Goal: Task Accomplishment & Management: Use online tool/utility

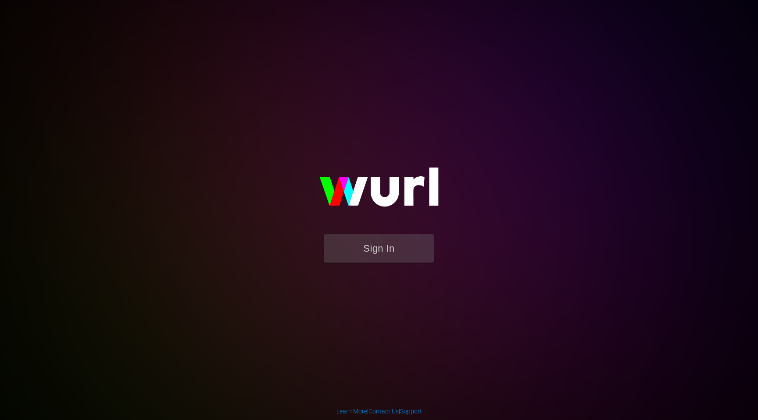
click at [399, 263] on form "Sign In" at bounding box center [379, 252] width 176 height 37
click at [399, 259] on button "Sign In" at bounding box center [379, 248] width 110 height 29
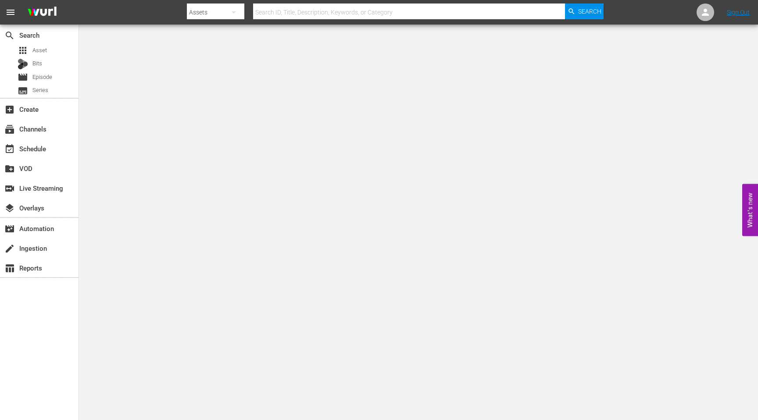
click at [373, 18] on input "text" at bounding box center [409, 12] width 312 height 21
paste input "91466015"
type input "91466015"
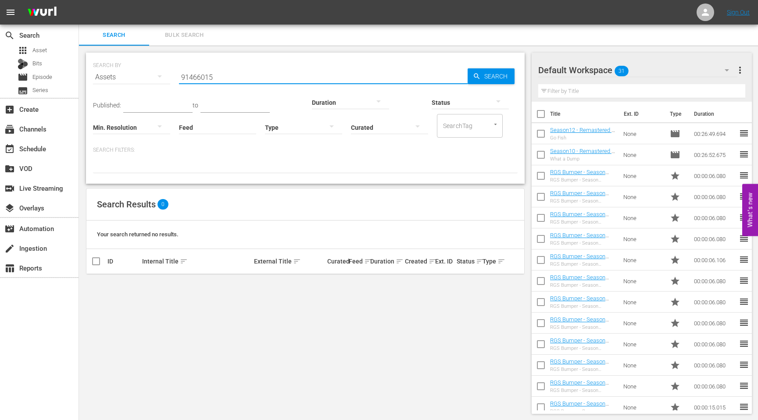
drag, startPoint x: 239, startPoint y: 76, endPoint x: 174, endPoint y: 76, distance: 65.4
click at [175, 77] on div "SEARCH BY Search By Assets Search ID, Title, Description, Keywords, or Category…" at bounding box center [305, 72] width 425 height 32
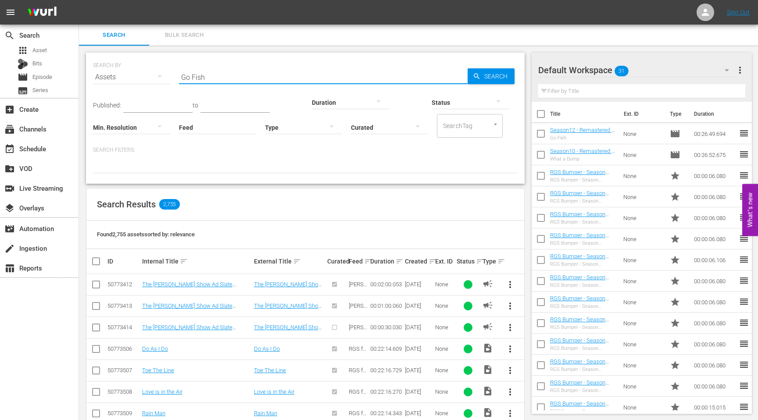
type input "Go Fish"
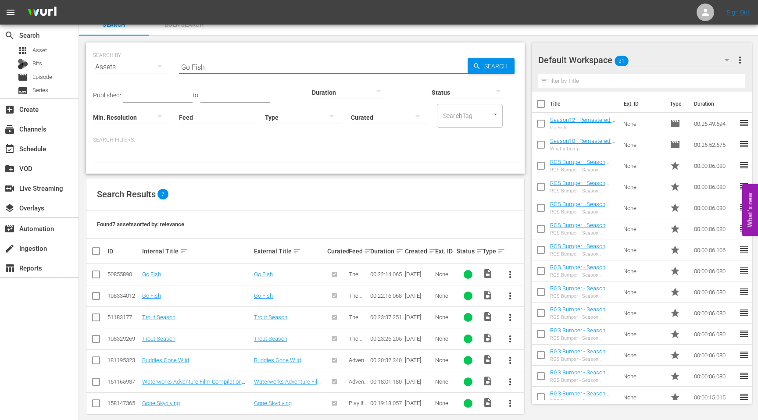
scroll to position [20, 0]
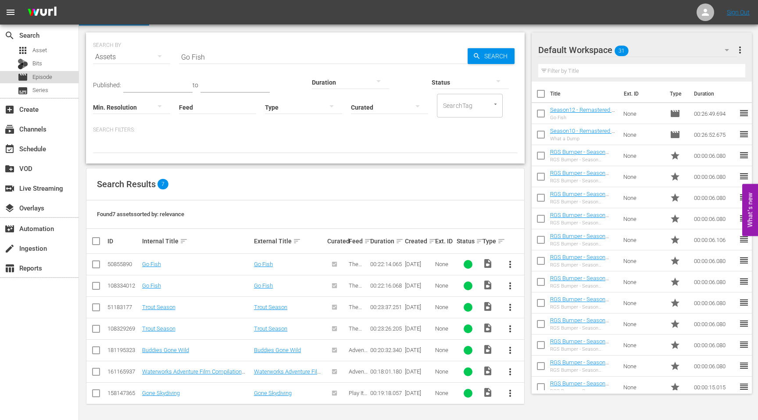
click at [45, 77] on span "Episode" at bounding box center [42, 77] width 20 height 9
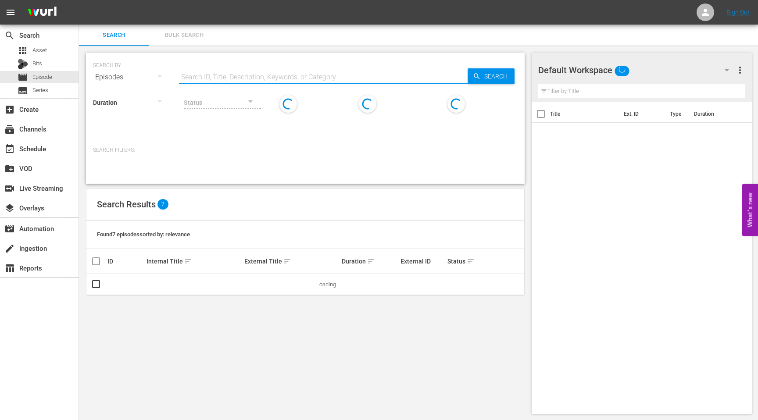
click at [204, 76] on input "text" at bounding box center [323, 77] width 289 height 21
paste input "Season12 - Remastered - TRGS - S12E01 - Go Fish"
type input "Season12 - Remastered - TRGS - S12E01 - Go Fish"
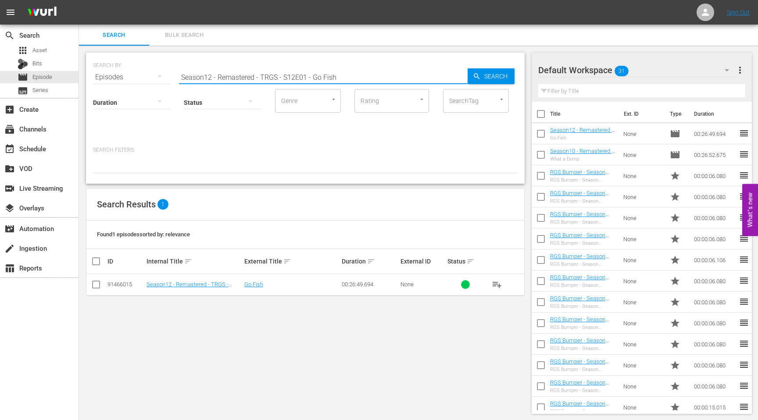
click at [226, 77] on input "Season12 - Remastered - TRGS - S12E01 - Go Fish" at bounding box center [323, 77] width 289 height 21
paste input "Season12 - Remastered - TRGS - S12E02 - The Possum Ponderosa"
click at [368, 73] on input "Season12 - Remastered - TRGS - S12E02 - The Possum Ponderosa" at bounding box center [323, 77] width 289 height 21
paste input "3 - Possum Air"
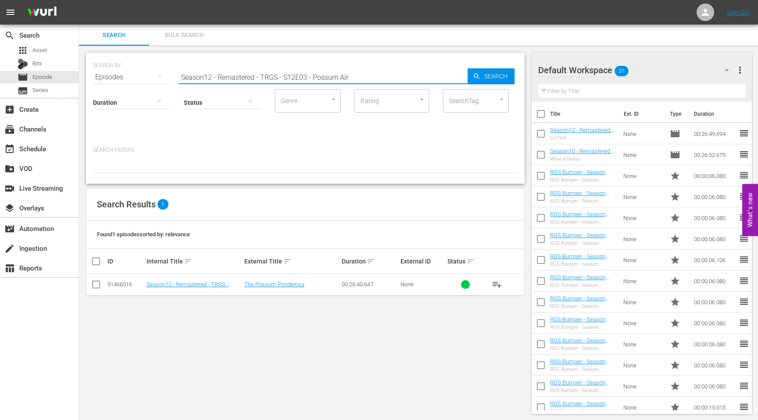
type input "Season12 - Remastered - TRGS - S12E03 - Possum Air"
click at [300, 76] on input "Season12 - Remastered - TRGS - S12E03 - Possum Air" at bounding box center [323, 77] width 289 height 21
paste input "Season12 - Remastered - TRGS - S12E04 - The IQ Test"
type input "Season12 - Remastered - TRGS - S12E04 - The IQ Test"
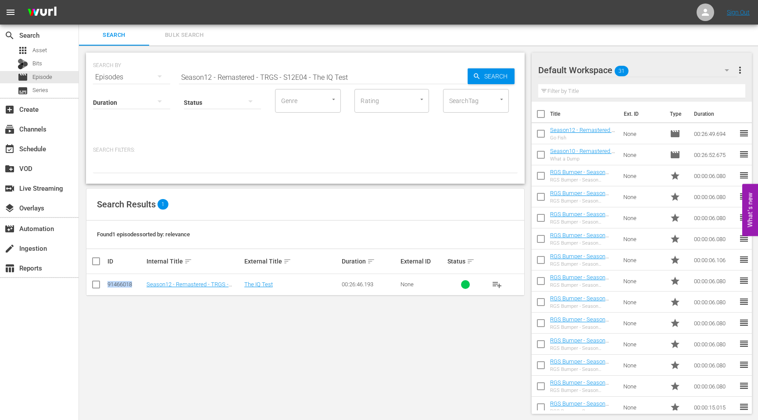
drag, startPoint x: 133, startPoint y: 287, endPoint x: 108, endPoint y: 287, distance: 25.5
click at [108, 287] on div "91466018" at bounding box center [126, 284] width 36 height 7
copy div "91466018"
click at [286, 73] on input "Season12 - Remastered - TRGS - S12E04 - The IQ Test" at bounding box center [323, 77] width 289 height 21
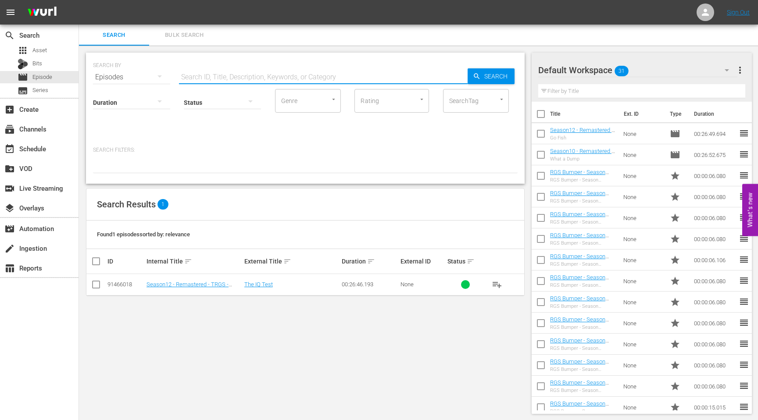
paste input "Season12 - Remastered - TRGS - S12E05 - The Day of the Sunflowers"
type input "Season12 - Remastered - TRGS - S12E05 - The Day of the Sunflowers"
drag, startPoint x: 133, startPoint y: 284, endPoint x: 104, endPoint y: 284, distance: 29.4
click at [104, 284] on tr "91466019 Season12 - Remastered - TRGS - S12E05 - The Day of the Sunflowers The …" at bounding box center [305, 285] width 438 height 22
copy div "91466019"
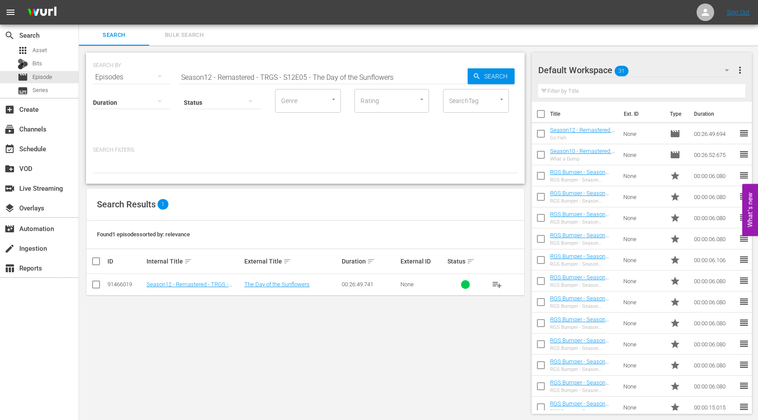
click at [213, 79] on input "Season12 - Remastered - TRGS - S12E05 - The Day of the Sunflowers" at bounding box center [323, 77] width 289 height 21
paste input "Season12 - Remastered - TRGS - S12E06 - Reality Television"
type input "Season12 - Remastered - TRGS - S12E06 - Reality Television"
drag, startPoint x: 108, startPoint y: 284, endPoint x: 133, endPoint y: 285, distance: 24.6
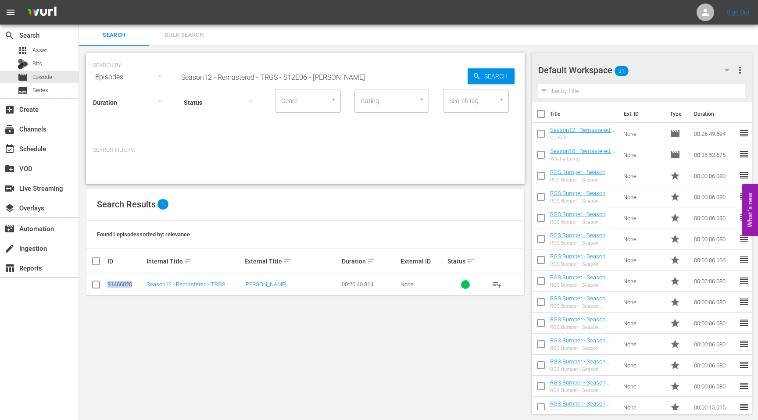
click at [133, 285] on div "91466020" at bounding box center [126, 284] width 36 height 7
copy div "91466020"
click at [283, 75] on input "Season12 - Remastered - TRGS - S12E06 - Reality Television" at bounding box center [323, 77] width 289 height 21
paste input "Season12 - Remastered - TRGS - S12E07 - Possum Lodge Provincial Park"
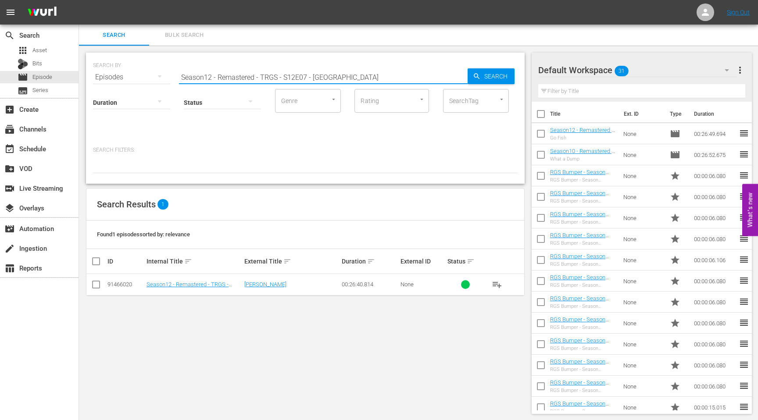
type input "Season12 - Remastered - TRGS - S12E07 - Possum Lodge Provincial Park"
drag, startPoint x: 138, startPoint y: 284, endPoint x: 107, endPoint y: 285, distance: 31.2
click at [107, 285] on td "91466021" at bounding box center [125, 285] width 39 height 22
copy div "91466021"
click at [262, 70] on input "Season12 - Remastered - TRGS - S12E07 - Possum Lodge Provincial Park" at bounding box center [323, 77] width 289 height 21
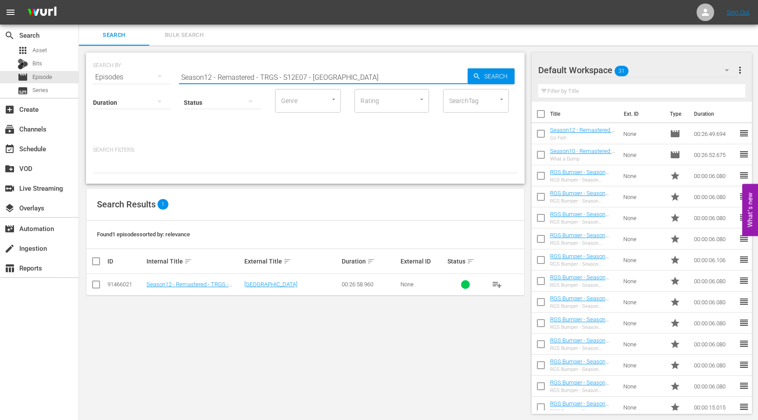
click at [262, 70] on input "Season12 - Remastered - TRGS - S12E07 - Possum Lodge Provincial Park" at bounding box center [323, 77] width 289 height 21
paste input "Season12 - Remastered - TRGS - S12E08 - The Silver Wasp"
drag, startPoint x: 133, startPoint y: 287, endPoint x: 104, endPoint y: 287, distance: 29.0
click at [104, 287] on tr "91466022 Season12 - Remastered - TRGS - S12E08 - The Silver Wasp The Silver Was…" at bounding box center [305, 285] width 438 height 22
copy div "91466022"
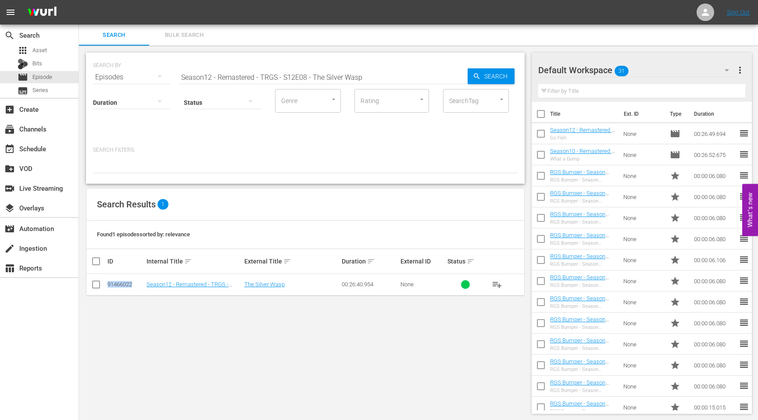
click at [253, 78] on input "Season12 - Remastered - TRGS - S12E08 - The Silver Wasp" at bounding box center [323, 77] width 289 height 21
paste input "9 - A Lot Like Christmas"
drag, startPoint x: 133, startPoint y: 284, endPoint x: 105, endPoint y: 284, distance: 27.6
click at [105, 284] on tr "91466023 Season12 - Remastered - TRGS - S12E09 - A Lot Like Christmas A Lot Lik…" at bounding box center [305, 285] width 438 height 22
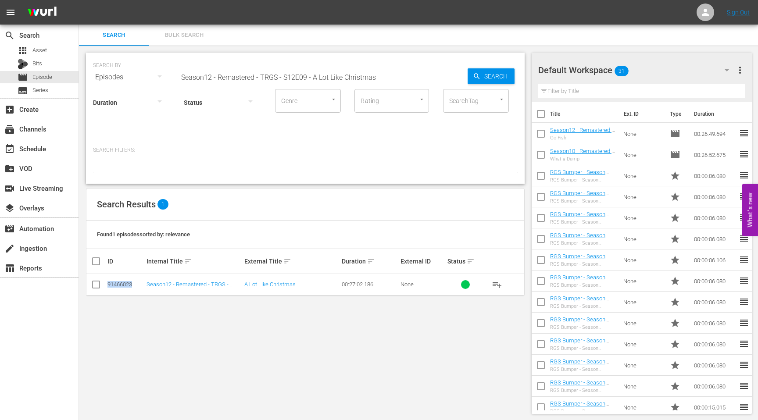
copy div "91466023"
click at [363, 75] on input "Season12 - Remastered - TRGS - S12E09 - A Lot Like Christmas" at bounding box center [323, 77] width 289 height 21
paste input "10 - Snowed In"
drag, startPoint x: 132, startPoint y: 283, endPoint x: 102, endPoint y: 283, distance: 30.3
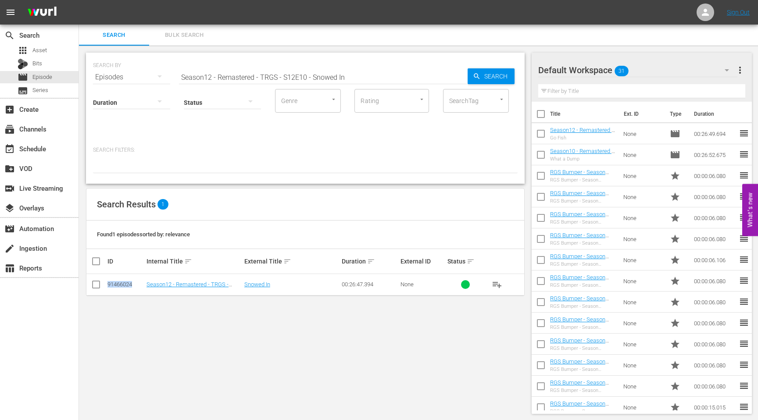
click at [102, 283] on tr "91466024 Season12 - Remastered - TRGS - S12E10 - Snowed In Snowed In 00:26:47.3…" at bounding box center [305, 285] width 438 height 22
copy div "91466024"
click at [251, 72] on input "Season12 - Remastered - TRGS - S12E10 - Snowed In" at bounding box center [323, 77] width 289 height 21
type input "aSeason12 - Remastered - TRGS - S12E10 - Snowed In"
paste input "Season12 - Remastered - TRGS - S12E11 - The Go Go Bars"
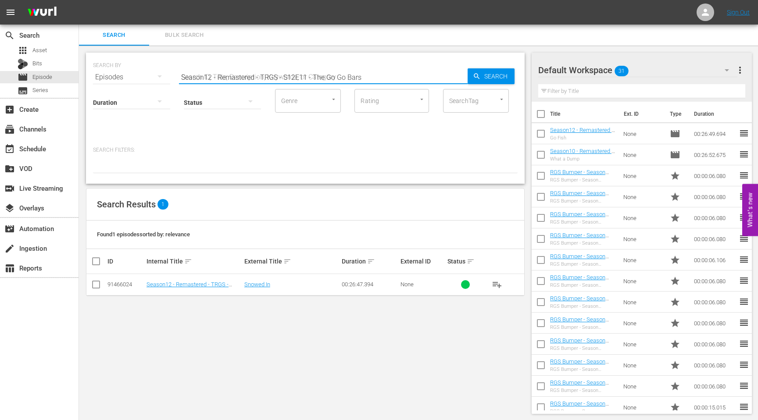
type input "Season12 - Remastered - TRGS - S12E11 - The Go Go Bars"
drag, startPoint x: 133, startPoint y: 284, endPoint x: 107, endPoint y: 284, distance: 25.9
click at [107, 284] on td "91466025" at bounding box center [125, 285] width 39 height 22
copy div "91466025"
click at [337, 72] on input "Season12 - Remastered - TRGS - S12E11 - The Go Go Bars" at bounding box center [323, 77] width 289 height 21
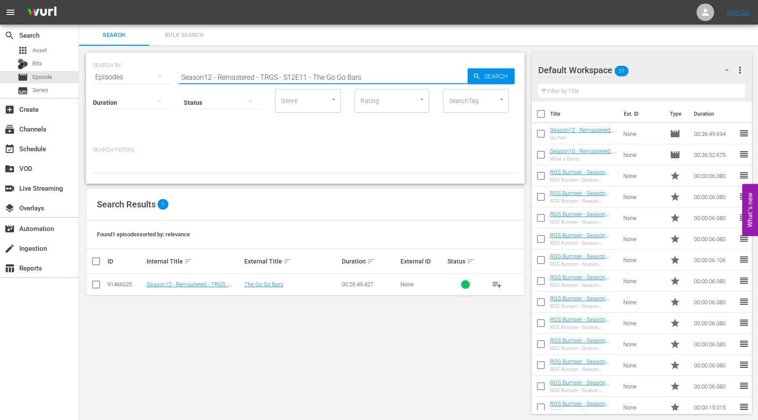
click at [337, 72] on input "Season12 - Remastered - TRGS - S12E11 - The Go Go Bars" at bounding box center [323, 77] width 289 height 21
paste input "Season12 - Remastered - TRGS - S12E12 - The Missile Crisis"
type input "Season12 - Remastered - TRGS - S12E12 - The Missile Crisis"
drag, startPoint x: 135, startPoint y: 283, endPoint x: 102, endPoint y: 283, distance: 32.5
click at [102, 283] on tr "91466026 Season12 - Remastered - TRGS - S12E12 - The Missile Crisis The Missile…" at bounding box center [305, 285] width 438 height 22
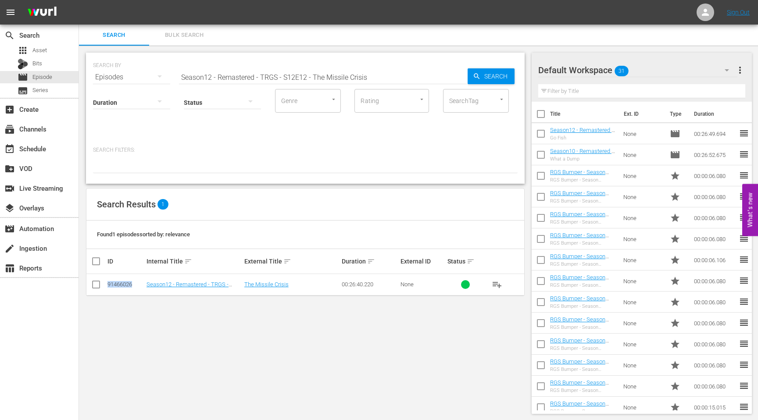
copy div "91466026"
click at [312, 73] on input "Season12 - Remastered - TRGS - S12E12 - The Missile Crisis" at bounding box center [323, 77] width 289 height 21
paste input "Season12 - Remastered - TRGS - S12E13 - Never Send a Man"
type input "Season12 - Remastered - TRGS - S12E13 - Never Send a Man"
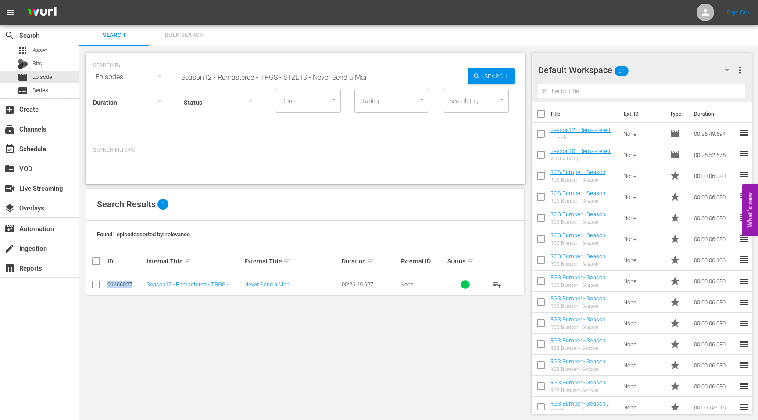
drag, startPoint x: 131, startPoint y: 285, endPoint x: 108, endPoint y: 286, distance: 23.7
click at [108, 286] on div "91466027" at bounding box center [126, 284] width 36 height 7
copy div "91466027"
click at [354, 79] on input "Season12 - Remastered - TRGS - S12E13 - Never Send a Man" at bounding box center [323, 77] width 289 height 21
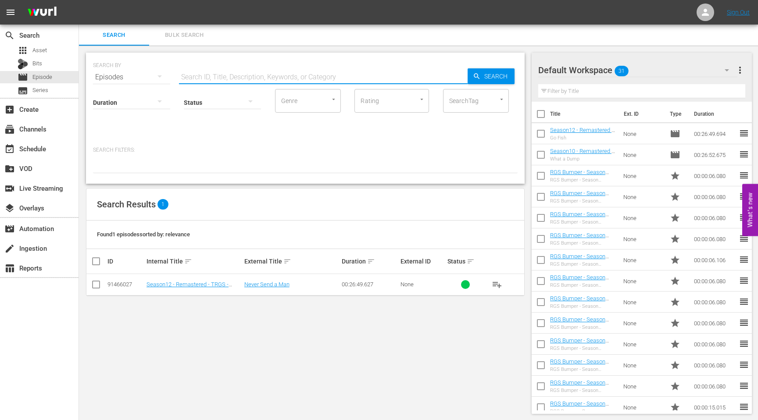
paste input "Season12 - Remastered - TRGS - S12E14 - Power Struggle"
type input "Season12 - Remastered - TRGS - S12E14 - Power Struggle"
drag, startPoint x: 134, startPoint y: 284, endPoint x: 107, endPoint y: 286, distance: 27.2
click at [107, 286] on td "91466028" at bounding box center [125, 285] width 39 height 22
click at [255, 76] on input "Season12 - Remastered - TRGS - S12E14 - Power Struggle" at bounding box center [323, 77] width 289 height 21
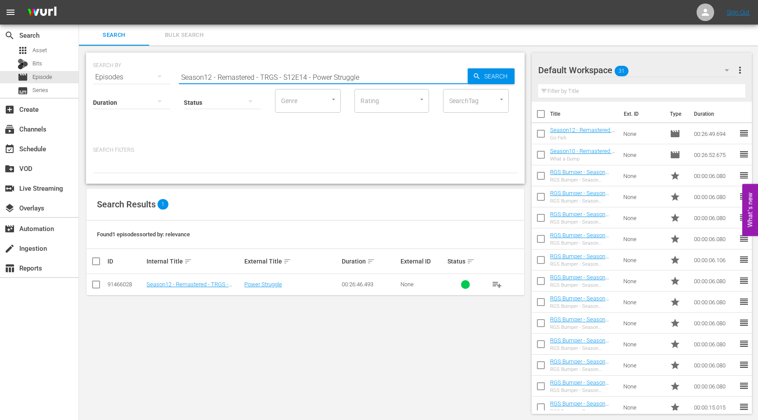
click at [255, 76] on input "Season12 - Remastered - TRGS - S12E14 - Power Struggle" at bounding box center [323, 77] width 289 height 21
paste input "Season12 - Remastered - TRGS - S12E15 - Mr. Possum Lake"
type input "Season12 - Remastered - TRGS - S12E15 - Mr. Possum Lake"
drag, startPoint x: 134, startPoint y: 286, endPoint x: 107, endPoint y: 287, distance: 27.6
click at [107, 287] on td "91466029" at bounding box center [125, 285] width 39 height 22
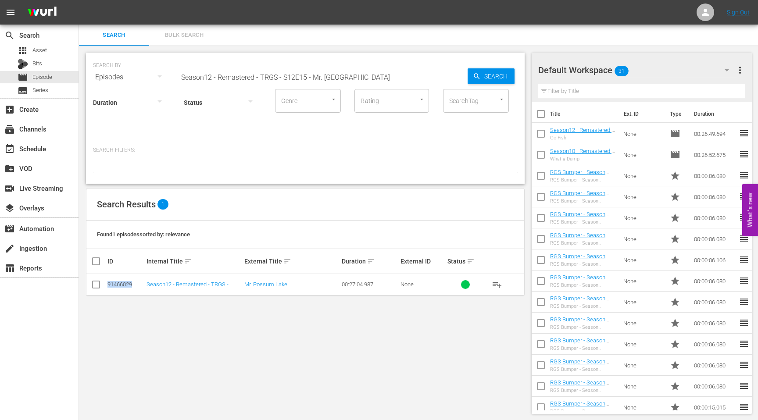
click at [267, 77] on input "Season12 - Remastered - TRGS - S12E15 - Mr. Possum Lake" at bounding box center [323, 77] width 289 height 21
paste input "Season12 - Remastered - TRGS - S12E16 - Red and Breakfast"
drag, startPoint x: 133, startPoint y: 286, endPoint x: 101, endPoint y: 286, distance: 31.6
click at [101, 286] on tr "91466031 Season12 - Remastered - TRGS - S12E16 - Red and Breakfast Red and Brea…" at bounding box center [305, 285] width 438 height 22
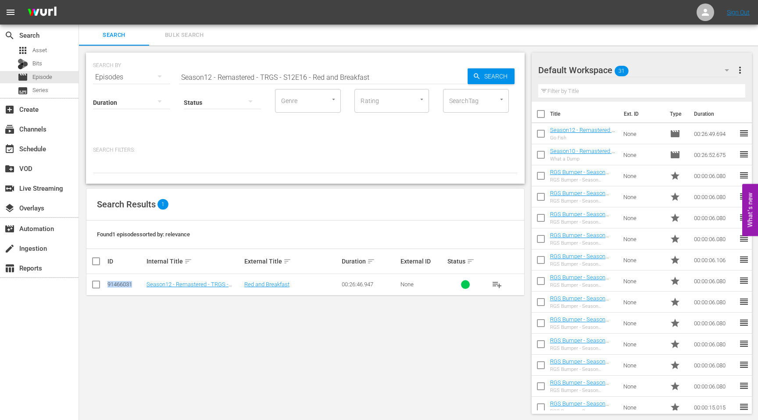
click at [315, 71] on input "Season12 - Remastered - TRGS - S12E16 - Red and Breakfast" at bounding box center [323, 77] width 289 height 21
paste input "7 - The Moosetrap"
type input "Season12 - Remastered - TRGS - S12E17 - The Moosetrap"
click at [320, 75] on input "Season12 - Remastered - TRGS - S12E17 - The Moosetrap" at bounding box center [323, 77] width 289 height 21
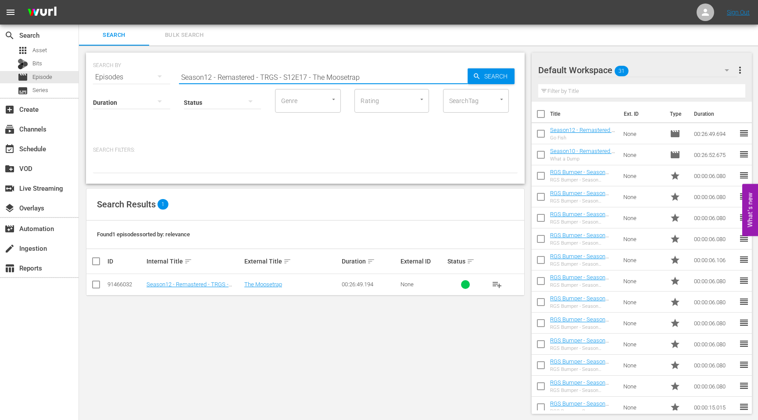
click at [320, 75] on input "Season12 - Remastered - TRGS - S12E17 - The Moosetrap" at bounding box center [323, 77] width 289 height 21
paste input "Season12 - Remastered - TRGS - S12E18 - Stupid Cupid"
type input "Season12 - Remastered - TRGS - S12E18 - Stupid Cupid"
drag, startPoint x: 133, startPoint y: 283, endPoint x: 107, endPoint y: 284, distance: 25.5
click at [107, 284] on td "91466033" at bounding box center [125, 285] width 39 height 22
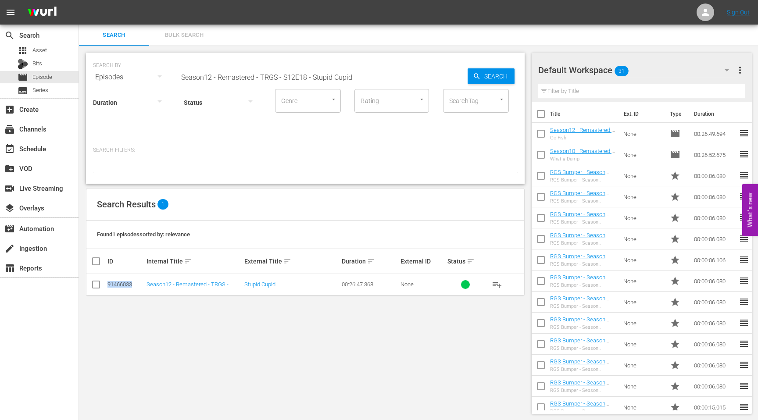
click at [275, 75] on input "Season12 - Remastered - TRGS - S12E18 - Stupid Cupid" at bounding box center [323, 77] width 289 height 21
paste input "Season12 - Remastered - TRGS - S12E17 - The Moosetrap"
type input "Season12 - Remastered - TRGS - S12E17 - The Moosetrap"
click at [133, 284] on div "91466032" at bounding box center [126, 284] width 36 height 7
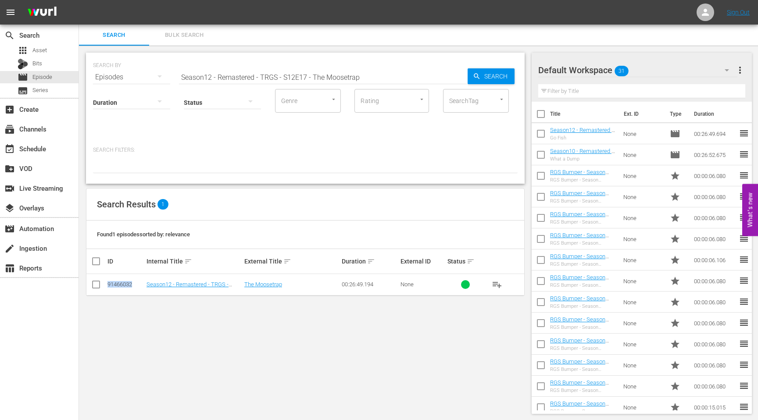
drag, startPoint x: 133, startPoint y: 284, endPoint x: 107, endPoint y: 286, distance: 25.9
click at [108, 286] on div "91466032" at bounding box center [126, 284] width 36 height 7
click at [217, 76] on input "Season12 - Remastered - TRGS - S12E17 - The Moosetrap" at bounding box center [323, 77] width 289 height 21
paste input "V2 - Remastered - TRGS - S04E01 - The Beef Project"
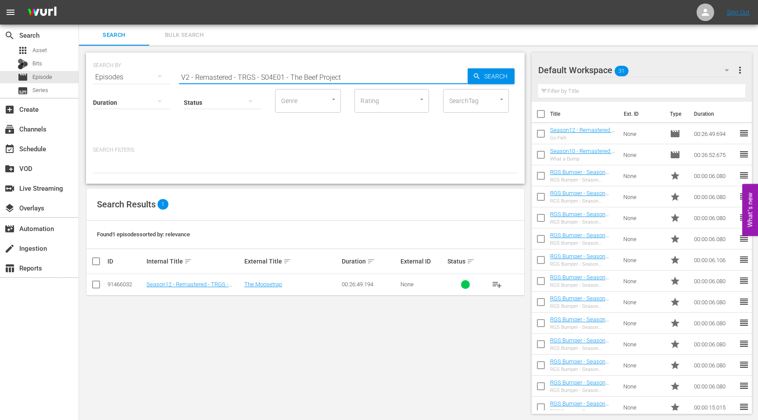
type input "V2 - Remastered - TRGS - S04E01 - The Beef Project"
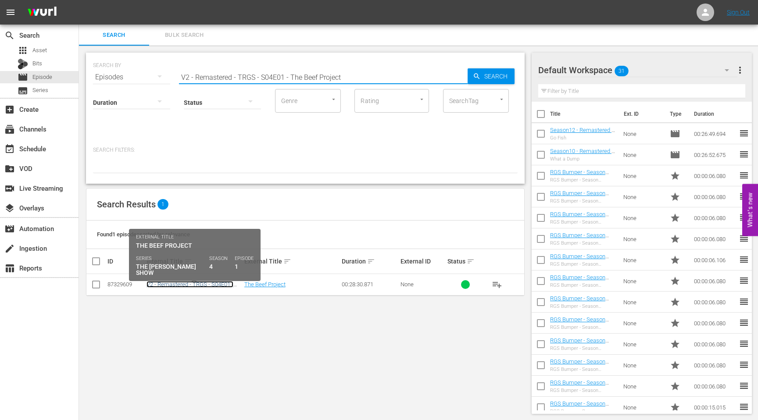
click at [176, 286] on link "V2 - Remastered - TRGS - S04E01 - The Beef Project" at bounding box center [190, 287] width 87 height 13
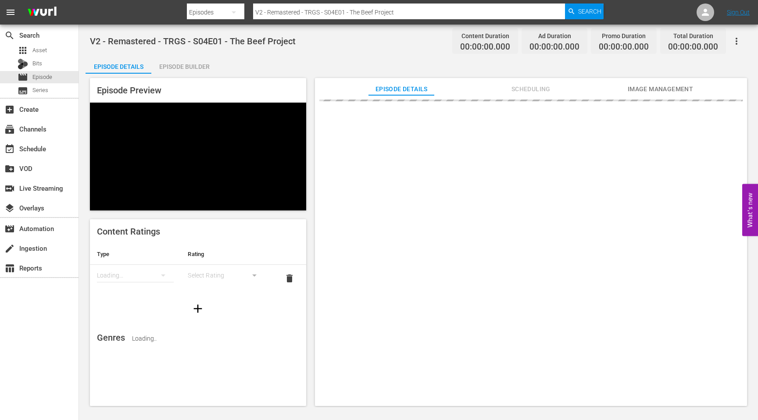
click at [205, 66] on div "Episode Builder" at bounding box center [184, 66] width 66 height 21
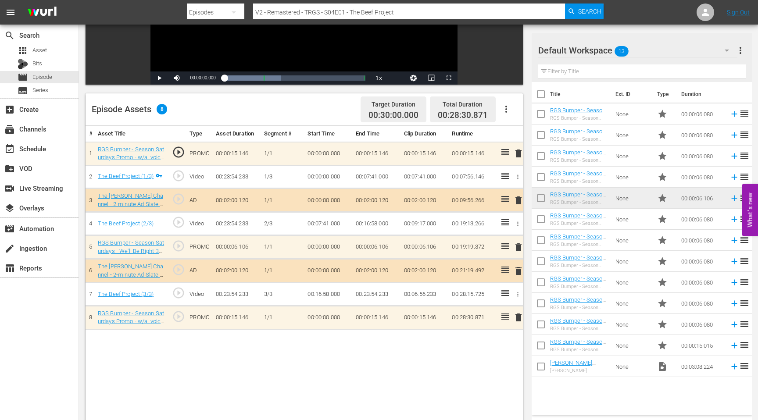
scroll to position [155, 0]
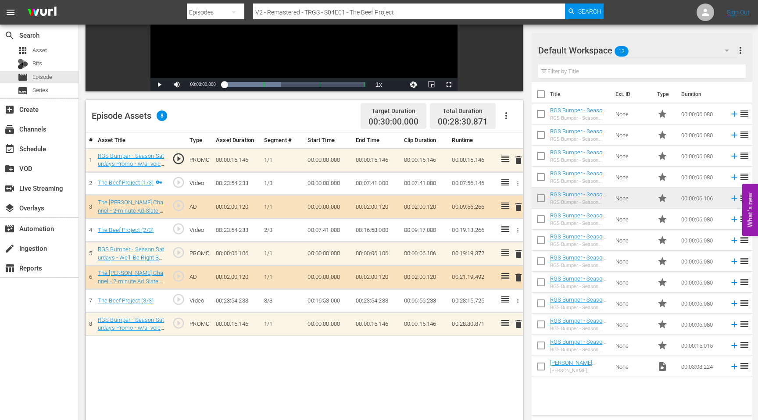
click at [462, 346] on div "# Asset Title Type Asset Duration Segment # Start Time End Time Clip Duration R…" at bounding box center [304, 310] width 437 height 355
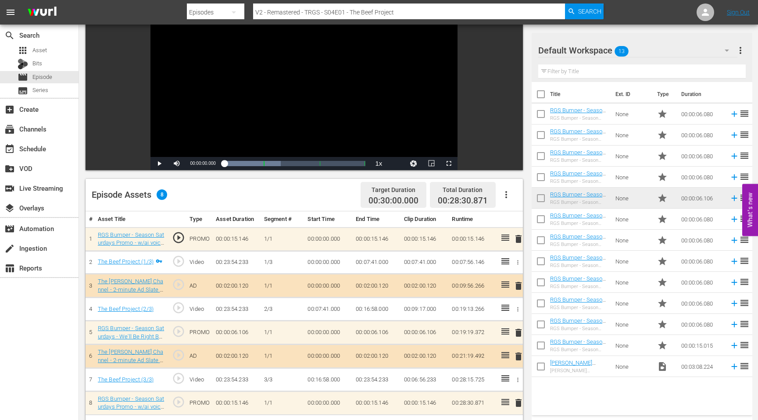
scroll to position [58, 0]
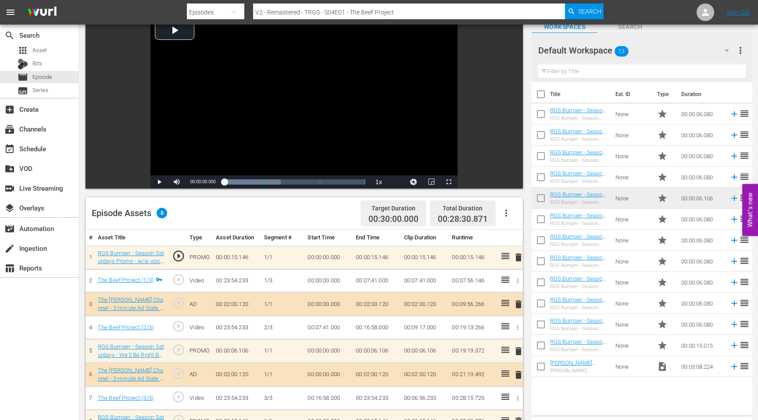
click at [290, 9] on input "V2 - Remastered - TRGS - S04E01 - The Beef Project" at bounding box center [409, 12] width 312 height 21
paste input "V2D Remastered - TRGS - S06E01 - The Science Fair"
type input "V2D Remastered - TRGS - S06E01 - The Science Fair"
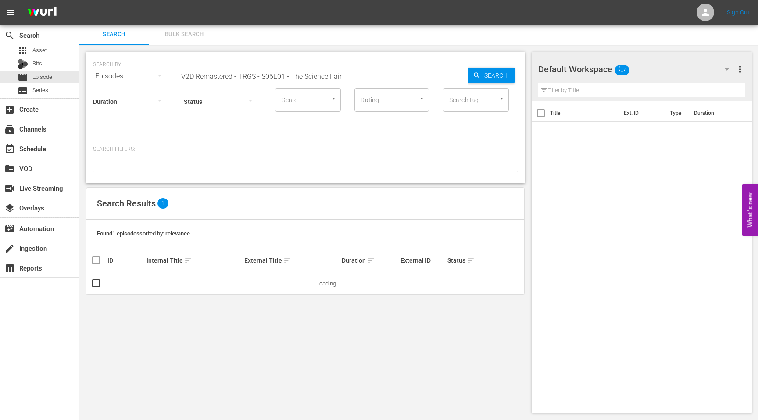
scroll to position [1, 0]
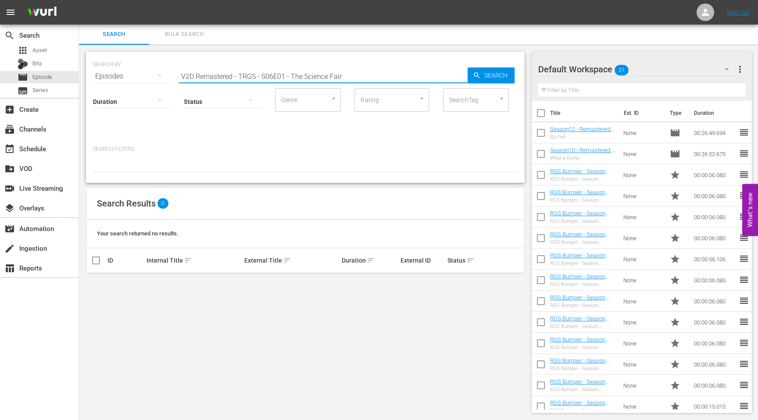
click at [273, 82] on input "V2D Remastered - TRGS - S06E01 - The Science Fair" at bounding box center [323, 76] width 289 height 21
click at [360, 76] on input "V2D Remastered - TRGS - S06E01 - The Science Fair" at bounding box center [323, 76] width 289 height 21
click at [209, 75] on input "V2D Remastered - TRGS - S06E01 - The Science Fair" at bounding box center [323, 76] width 289 height 21
drag, startPoint x: 353, startPoint y: 78, endPoint x: 135, endPoint y: 72, distance: 218.6
click at [135, 72] on div "SEARCH BY Search By Episodes Search ID, Title, Description, Keywords, or Catego…" at bounding box center [305, 71] width 425 height 32
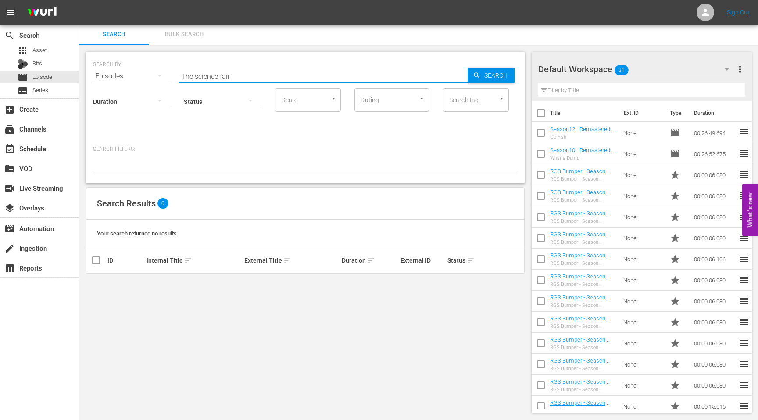
type input "The science fair"
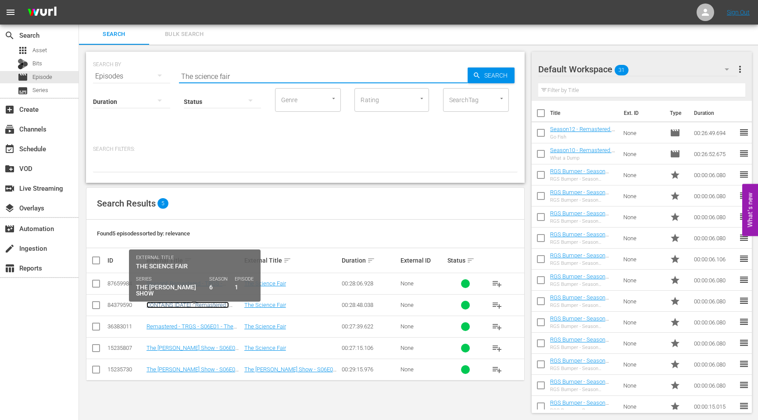
click at [169, 306] on link "CONTAINS CANADA DAY - Remastered - TRGS - S06E01 - The Science Fair" at bounding box center [189, 308] width 84 height 13
